Goal: Task Accomplishment & Management: Use online tool/utility

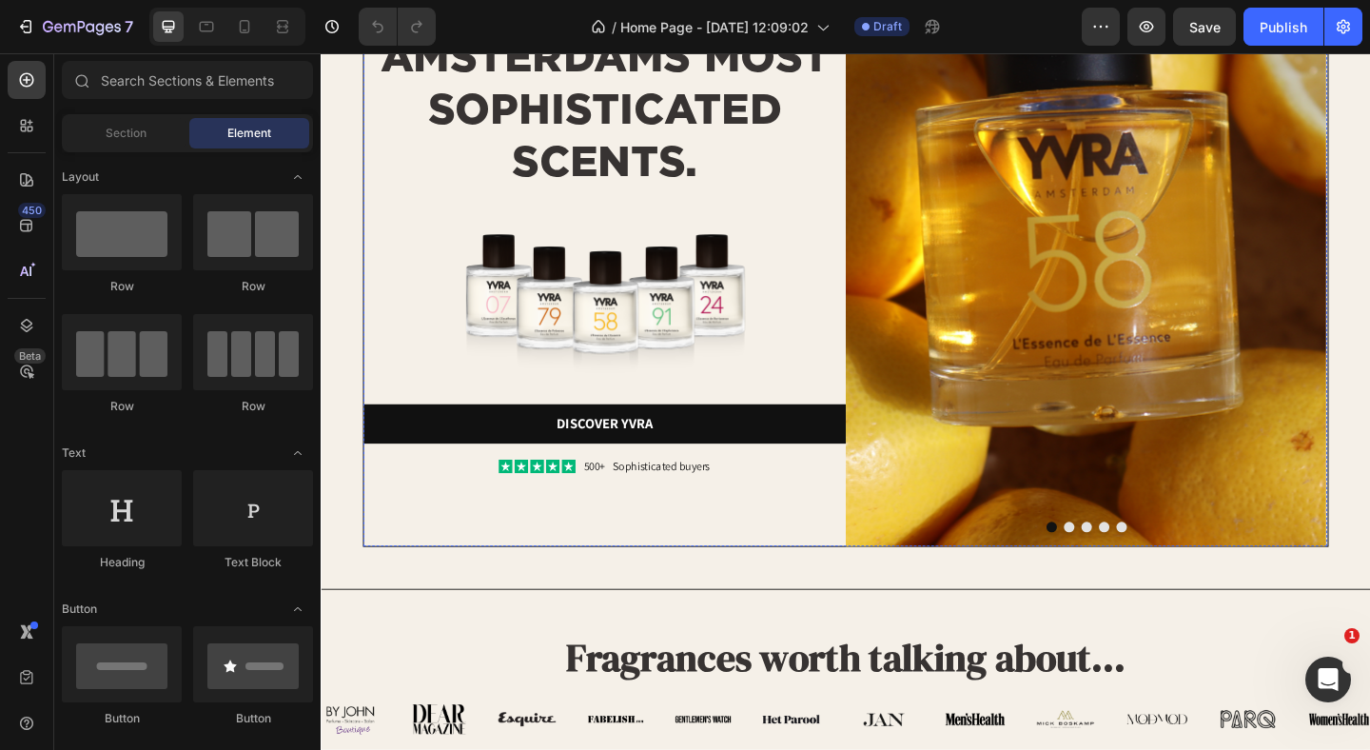
scroll to position [450, 0]
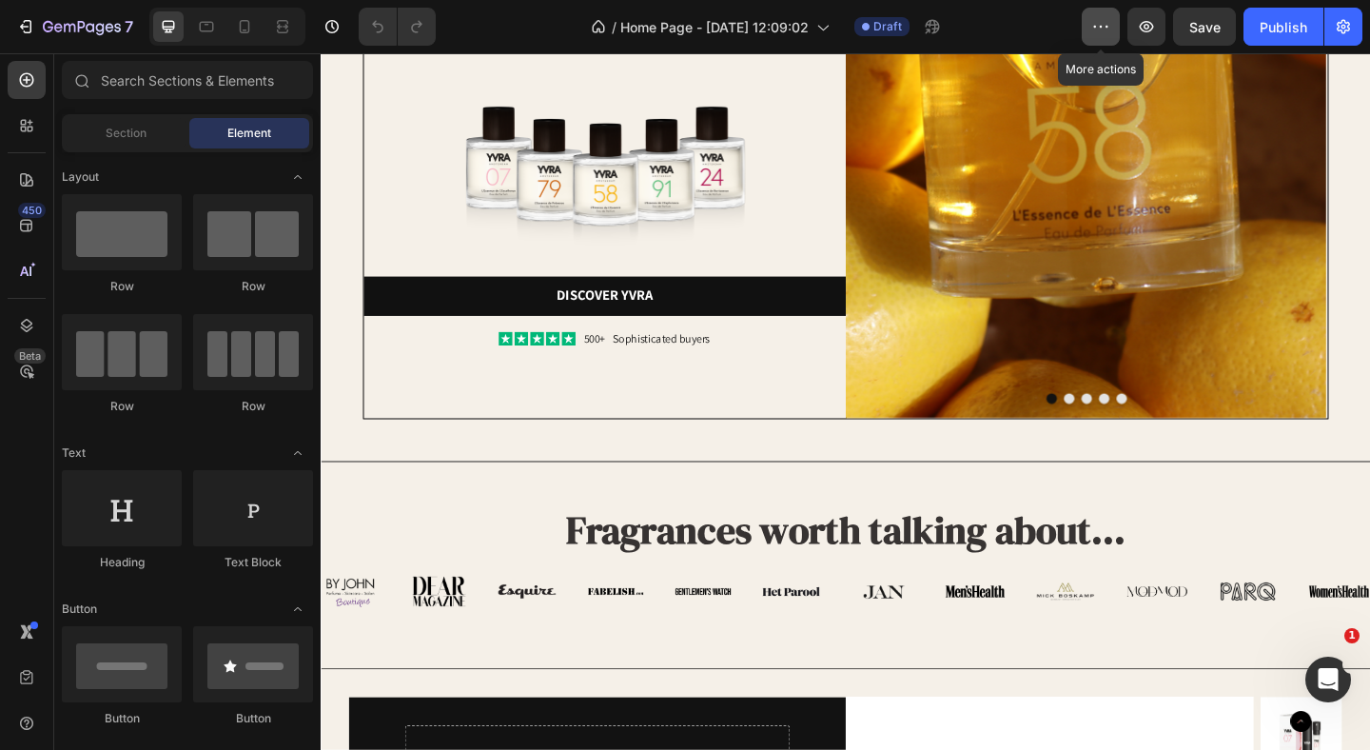
click at [1087, 29] on button "button" at bounding box center [1101, 27] width 38 height 38
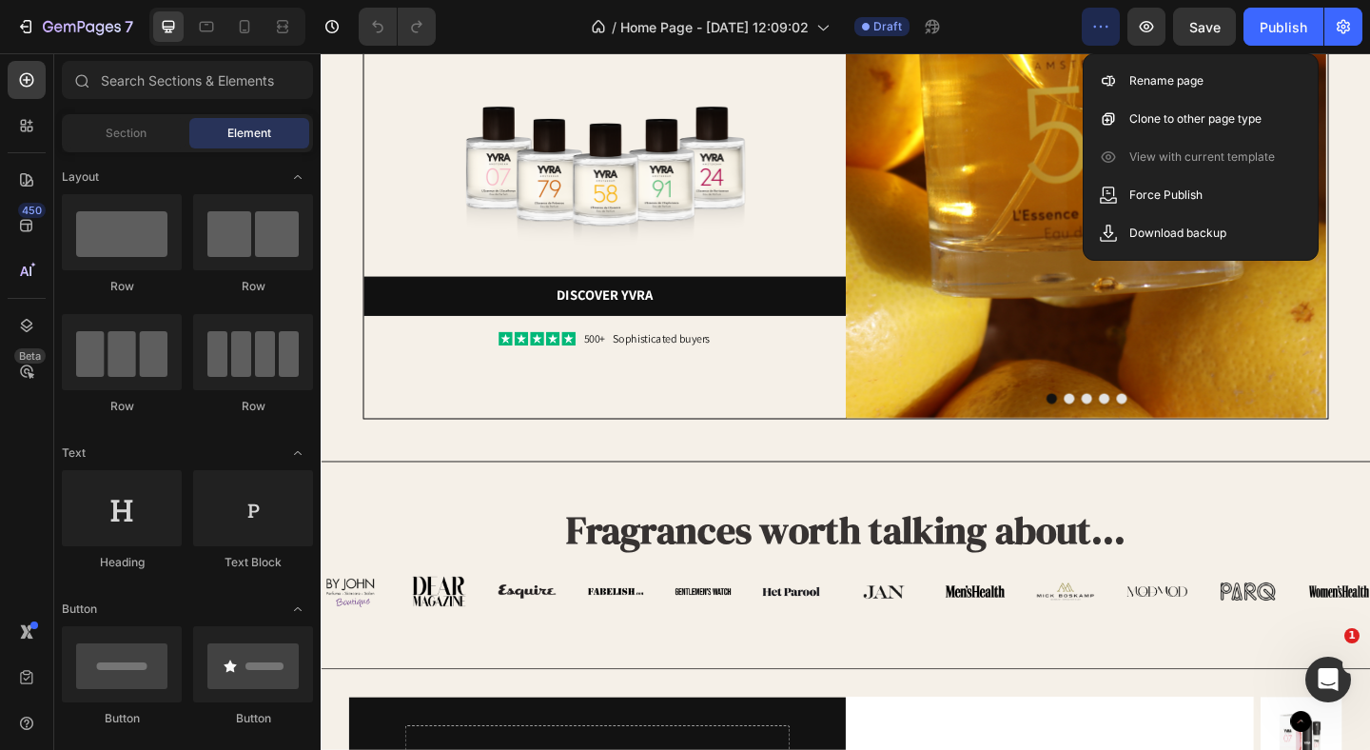
click at [1027, 28] on div "/ Home Page - [DATE] 12:09:02 Draft" at bounding box center [766, 27] width 631 height 38
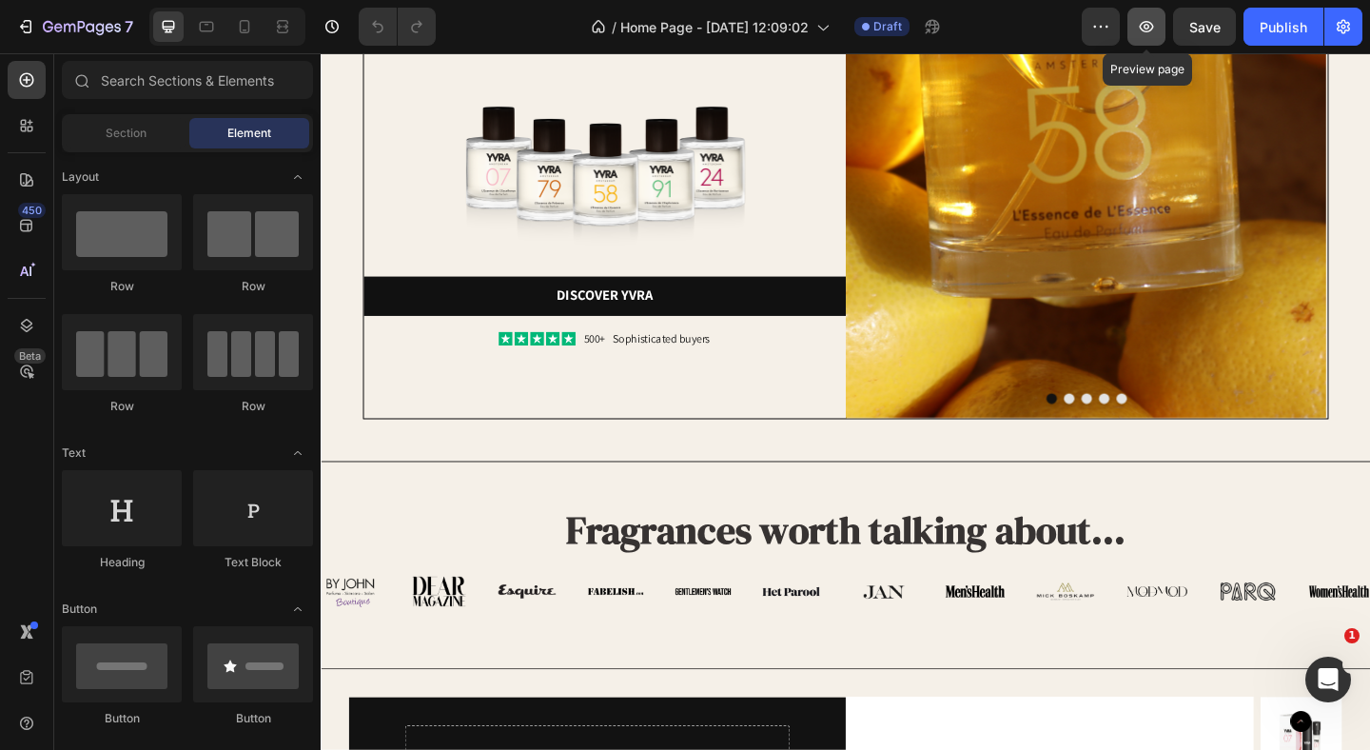
click at [1131, 26] on button "button" at bounding box center [1147, 27] width 38 height 38
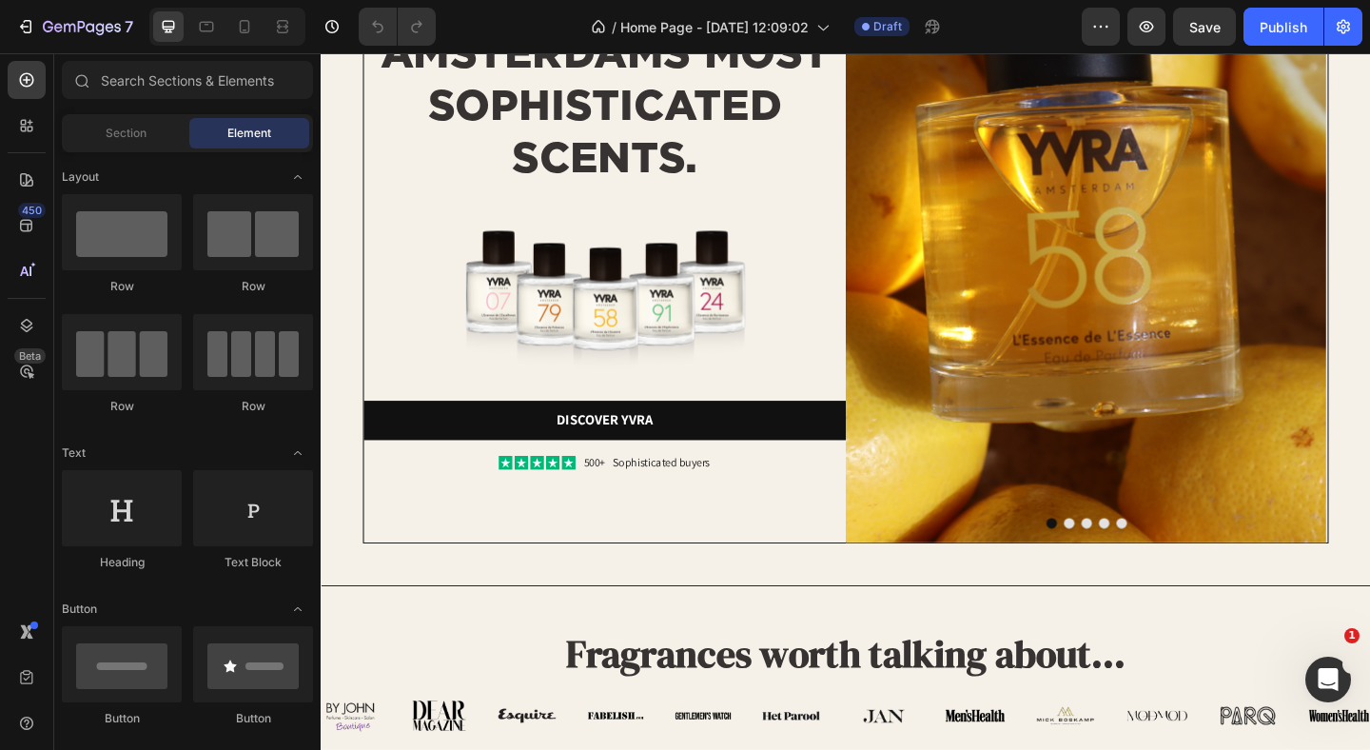
scroll to position [798, 0]
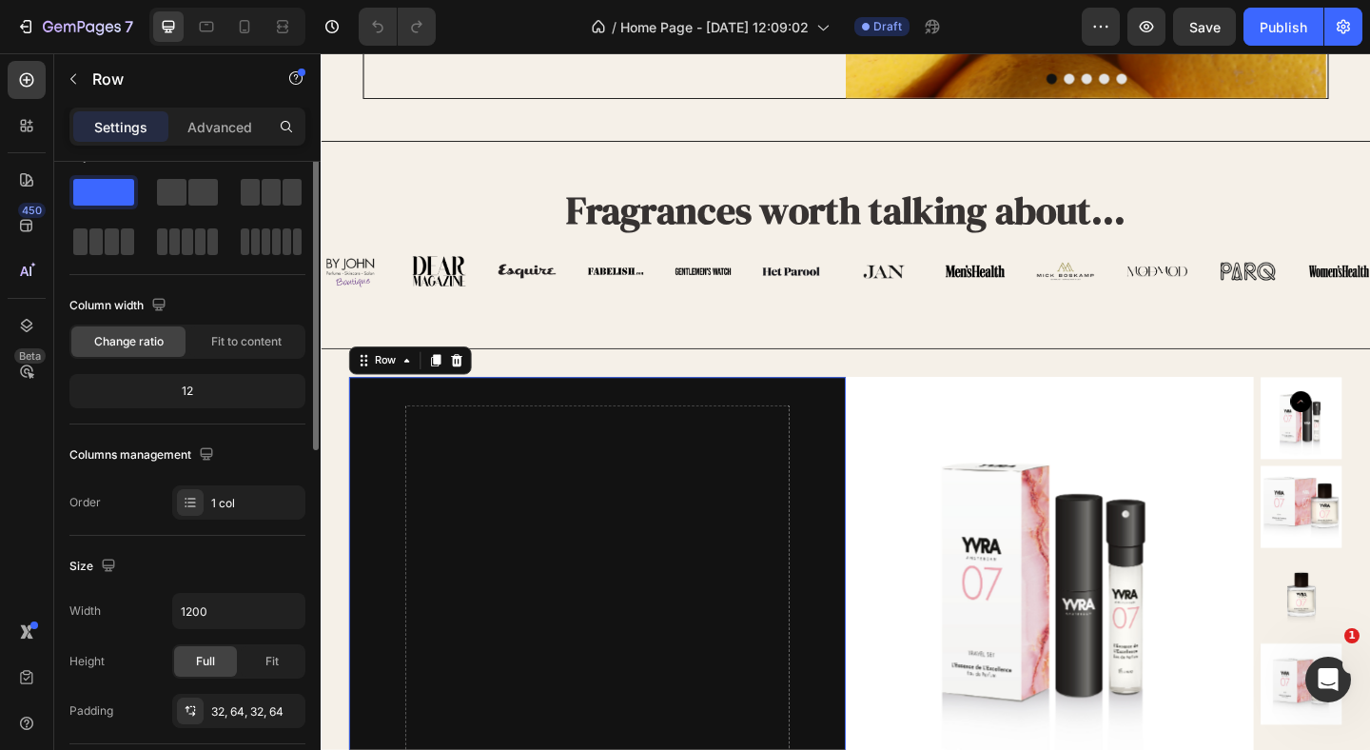
scroll to position [0, 0]
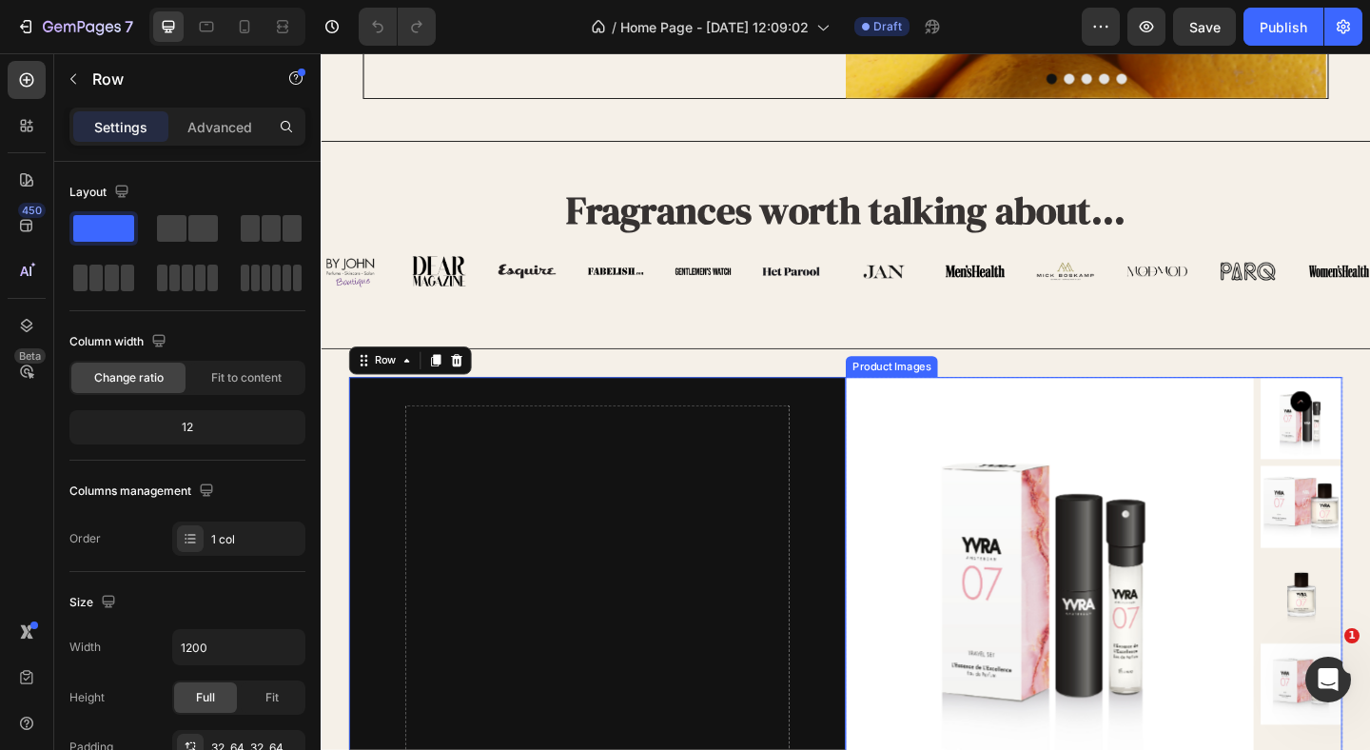
click at [905, 442] on img at bounding box center [1114, 627] width 444 height 444
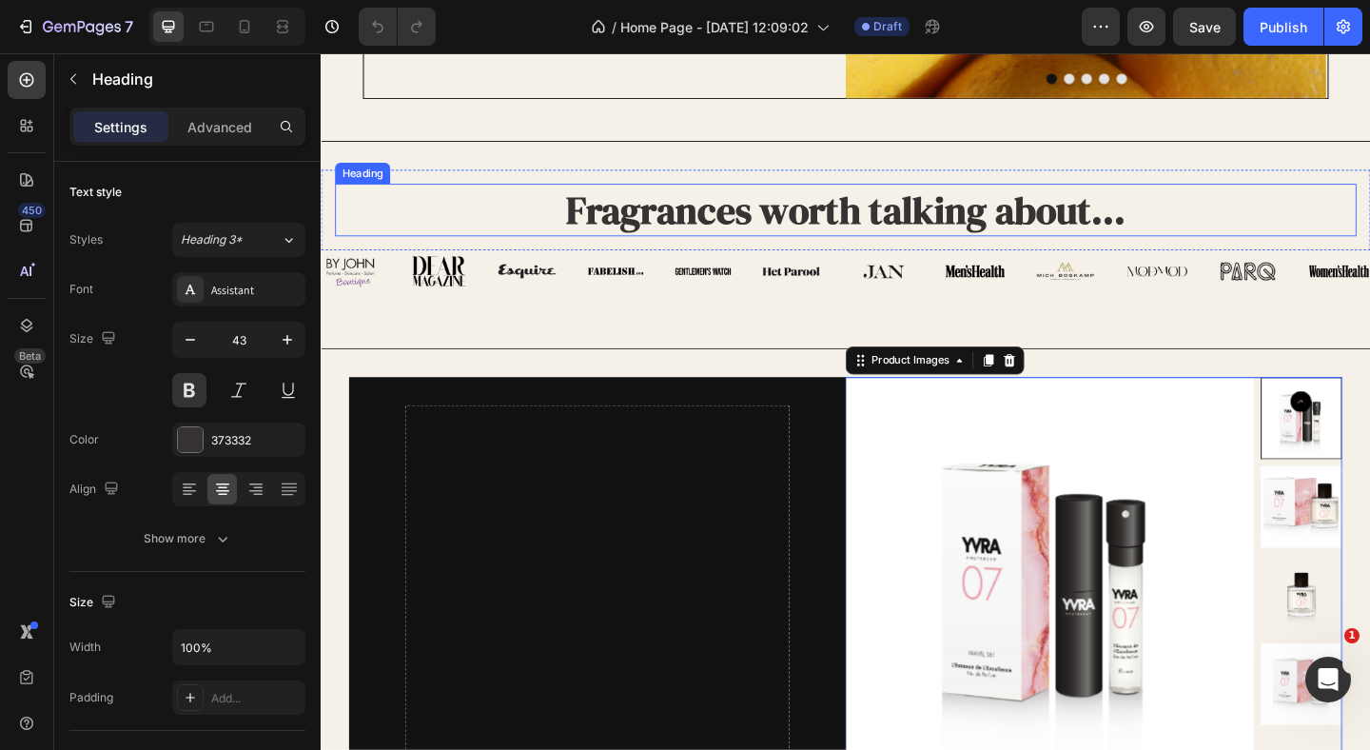
click at [679, 230] on h2 "Fragrances worth talking about..." at bounding box center [891, 223] width 1111 height 57
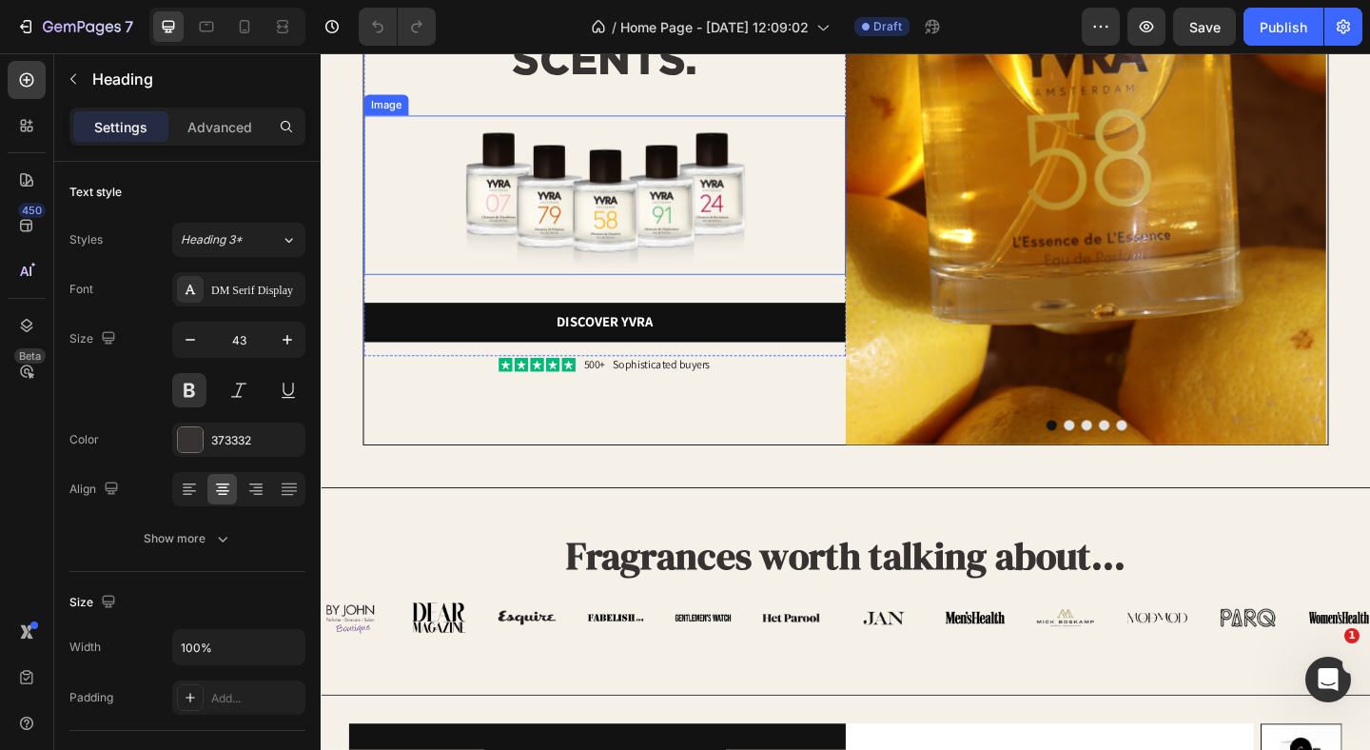
scroll to position [949, 0]
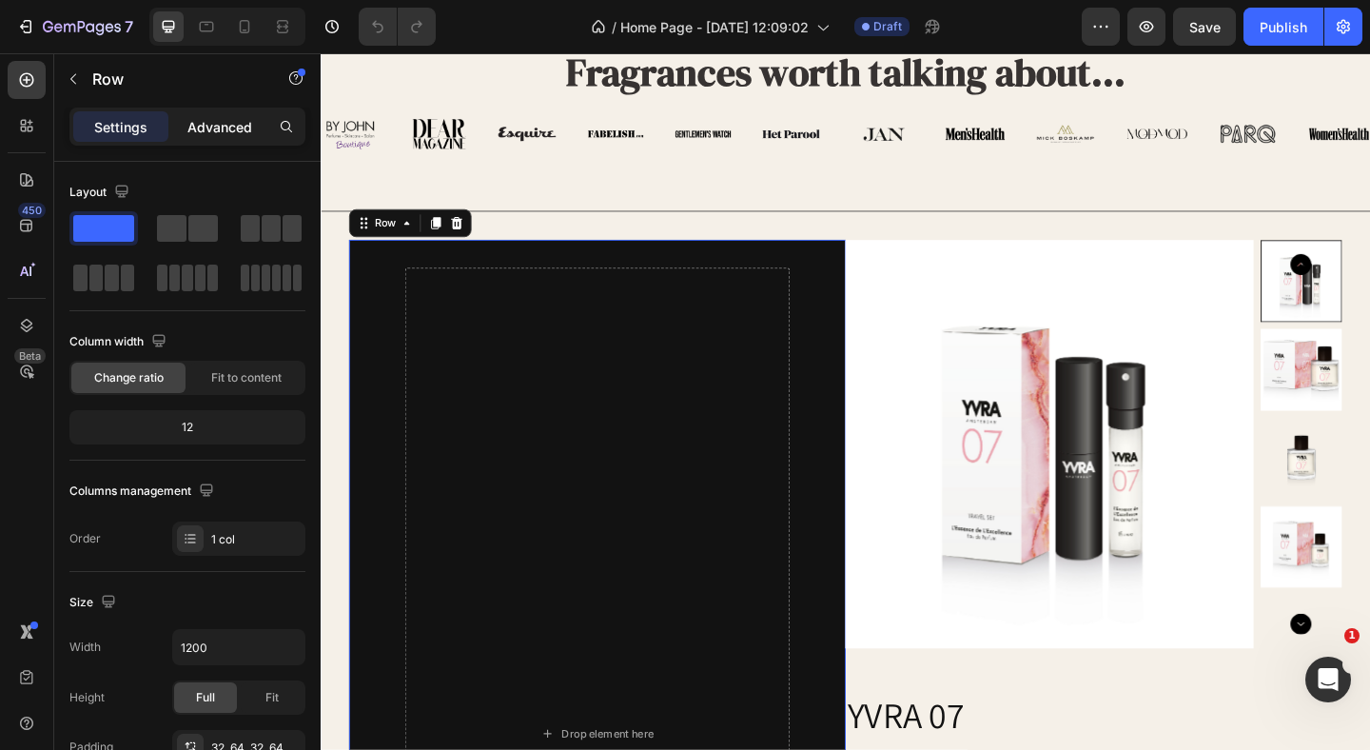
click at [195, 118] on p "Advanced" at bounding box center [219, 127] width 65 height 20
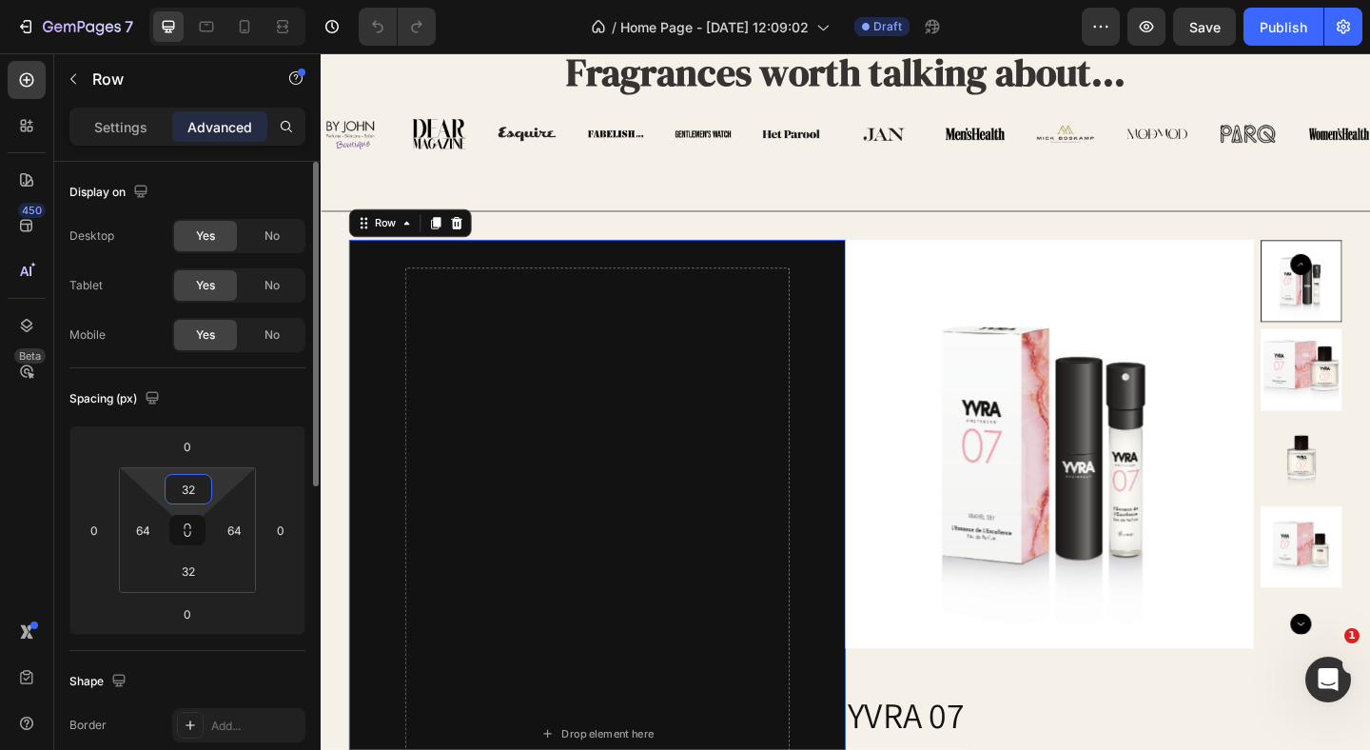
click at [191, 487] on input "32" at bounding box center [188, 489] width 38 height 29
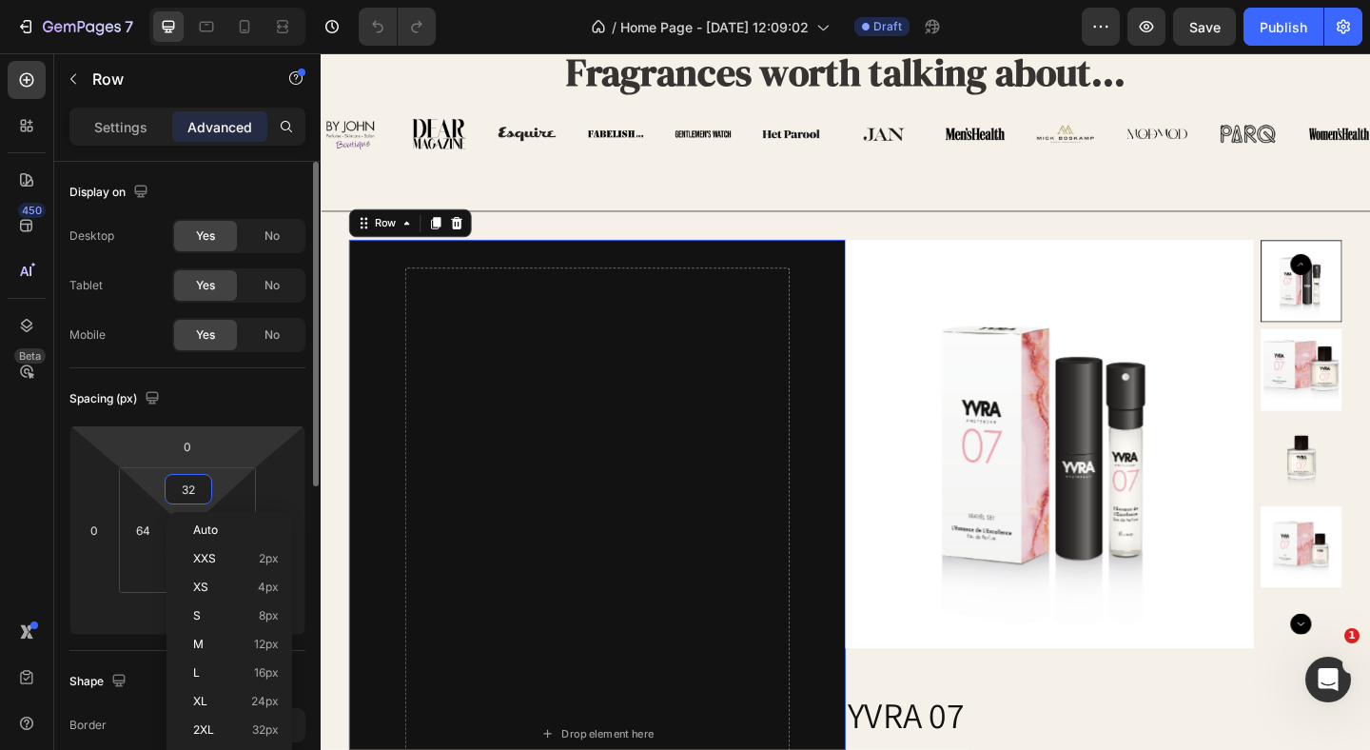
type input "o"
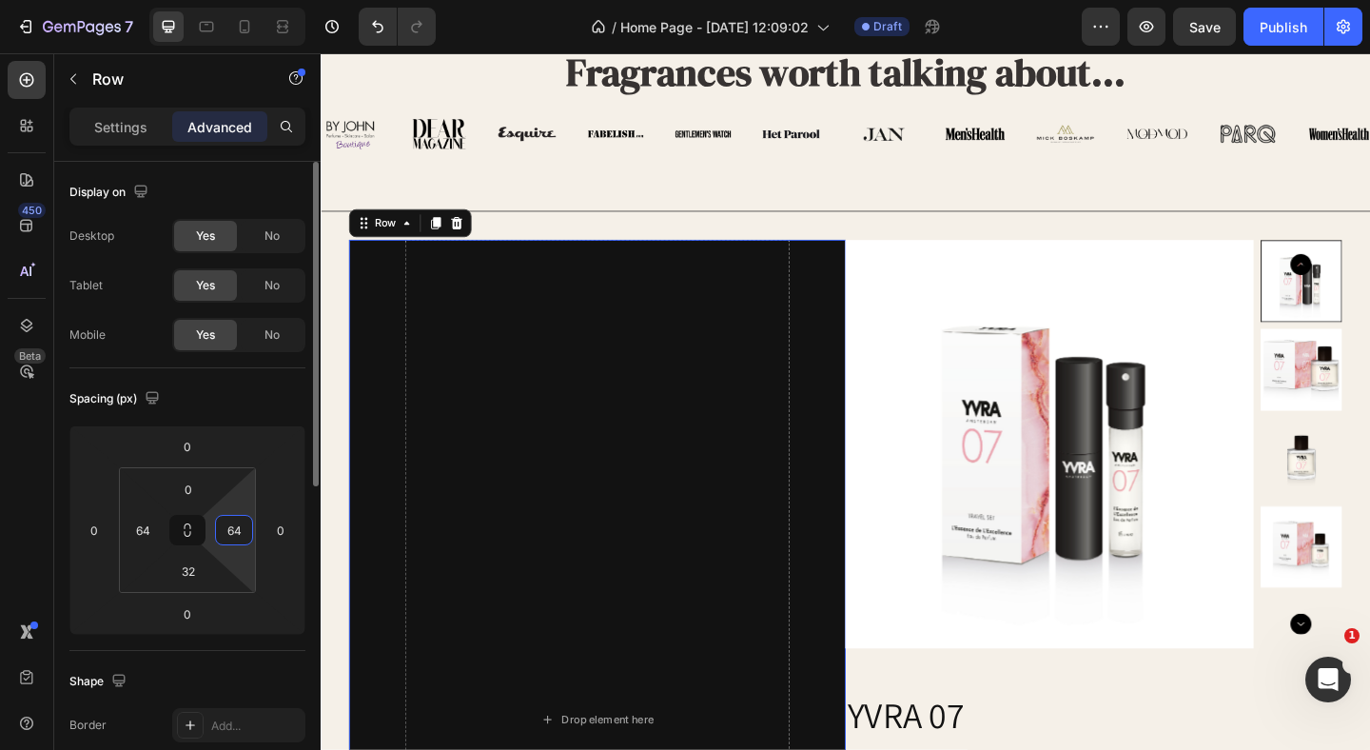
click at [237, 532] on input "64" at bounding box center [234, 530] width 29 height 29
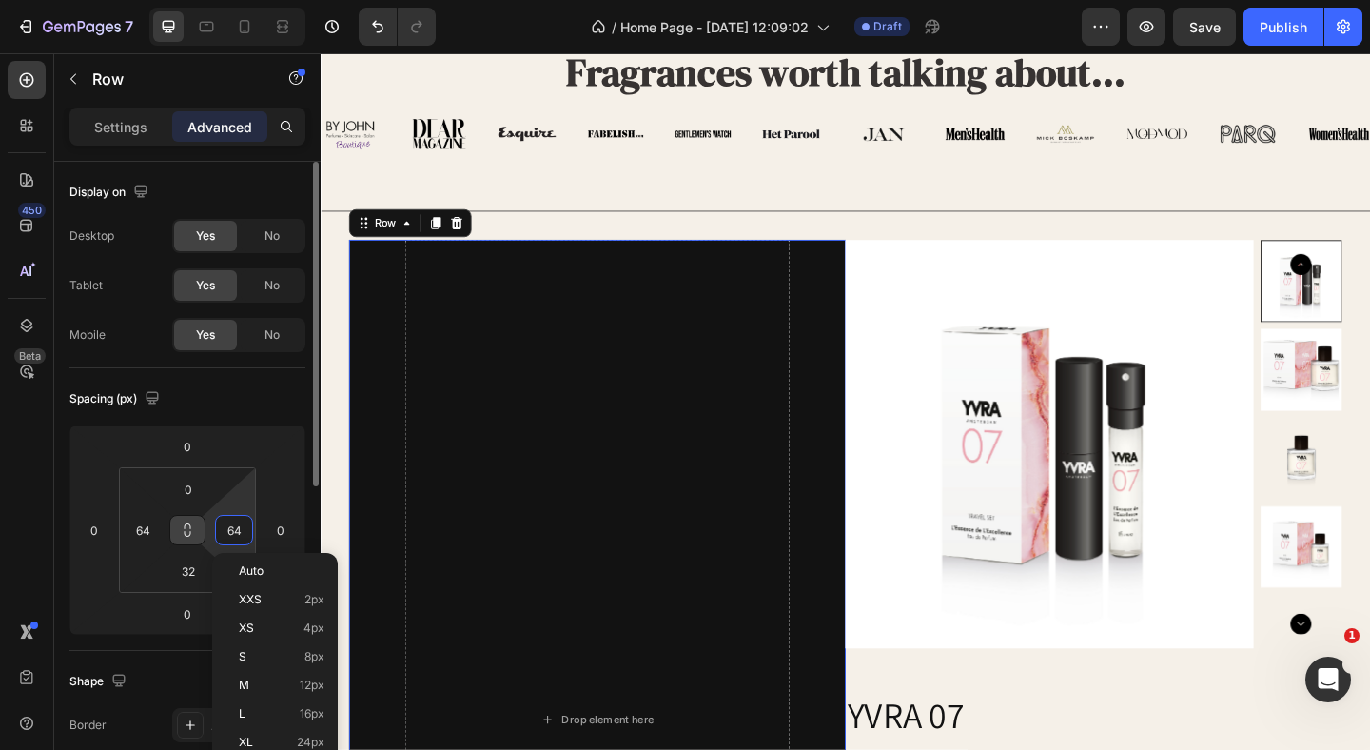
click at [188, 527] on icon at bounding box center [187, 529] width 15 height 15
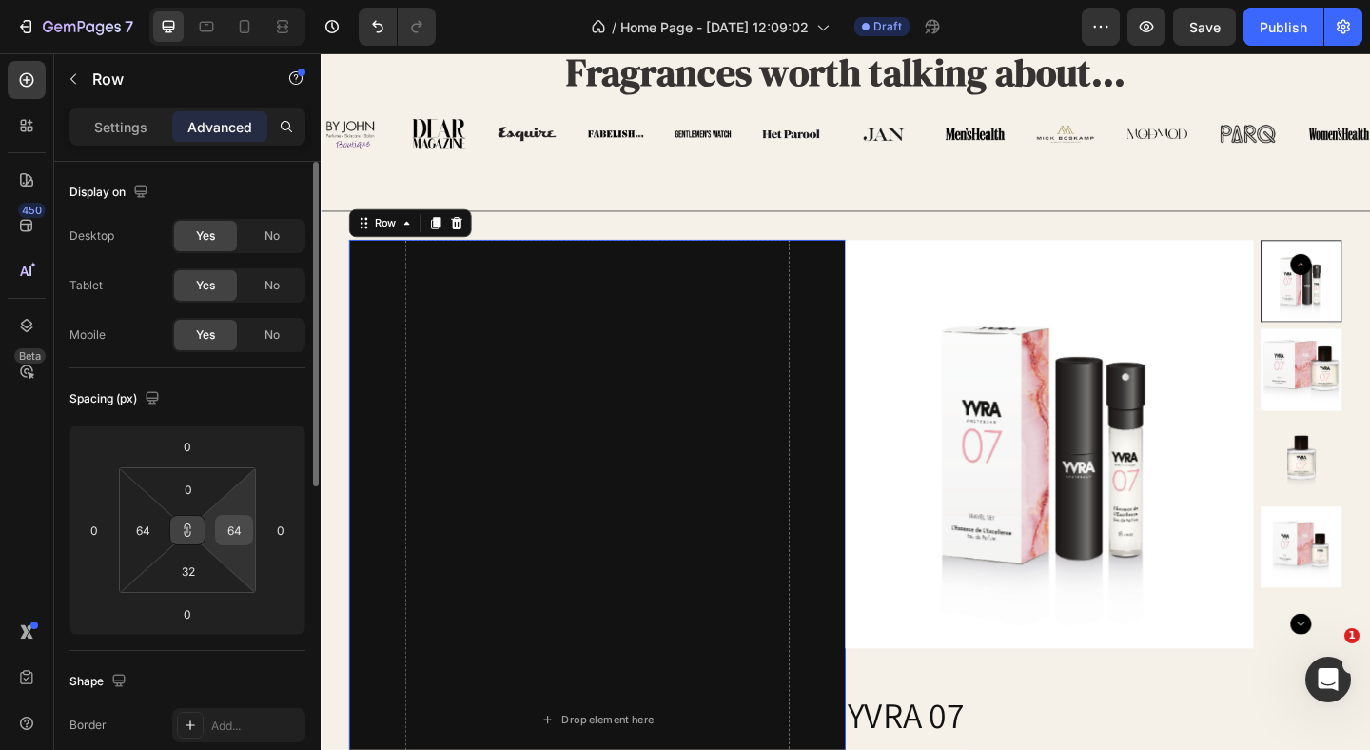
click at [240, 527] on input "64" at bounding box center [234, 530] width 29 height 29
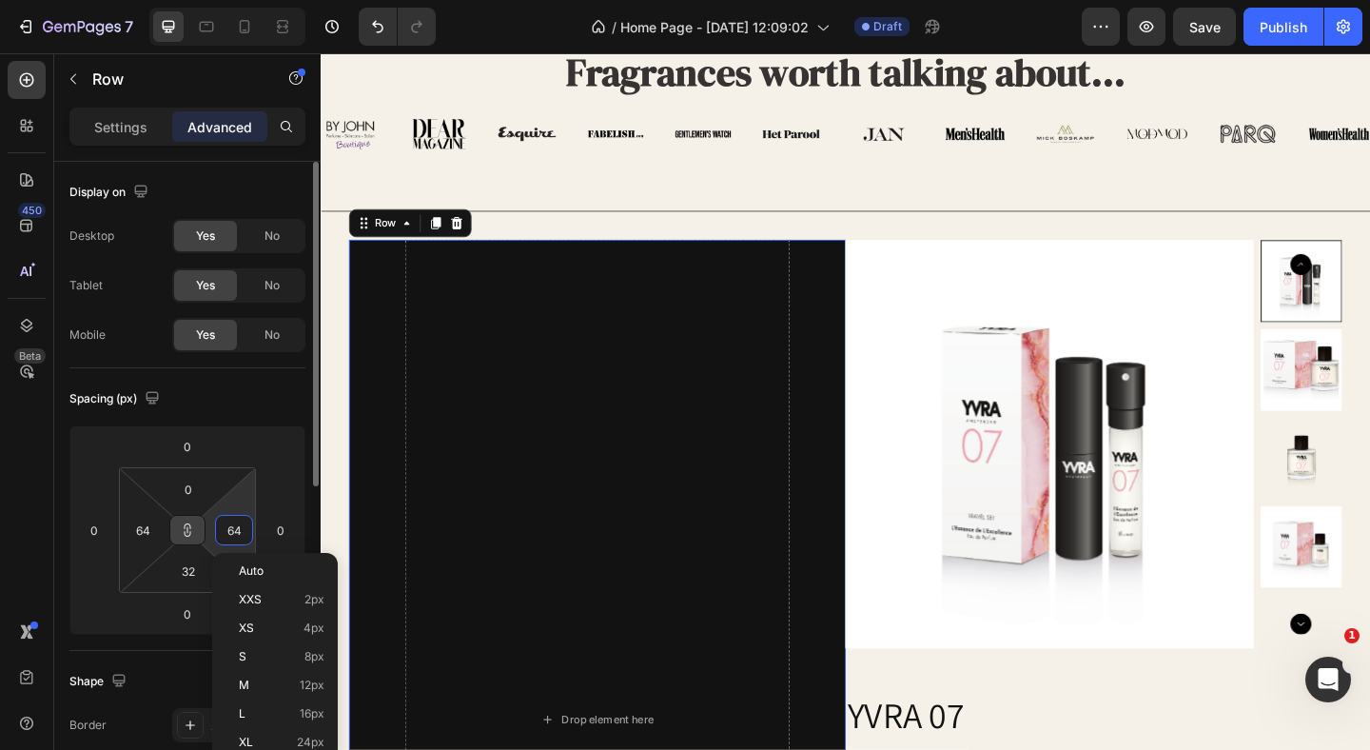
type input "6"
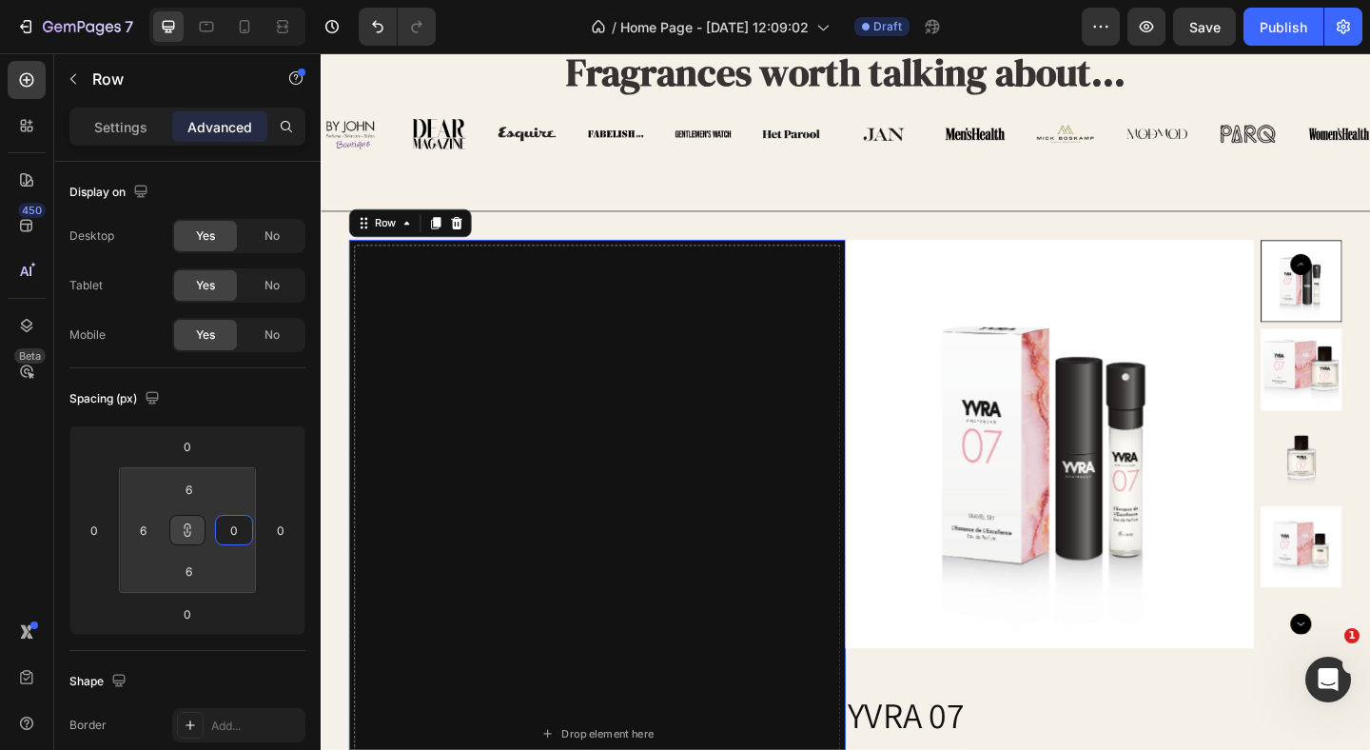
type input "0"
